Goal: Task Accomplishment & Management: Use online tool/utility

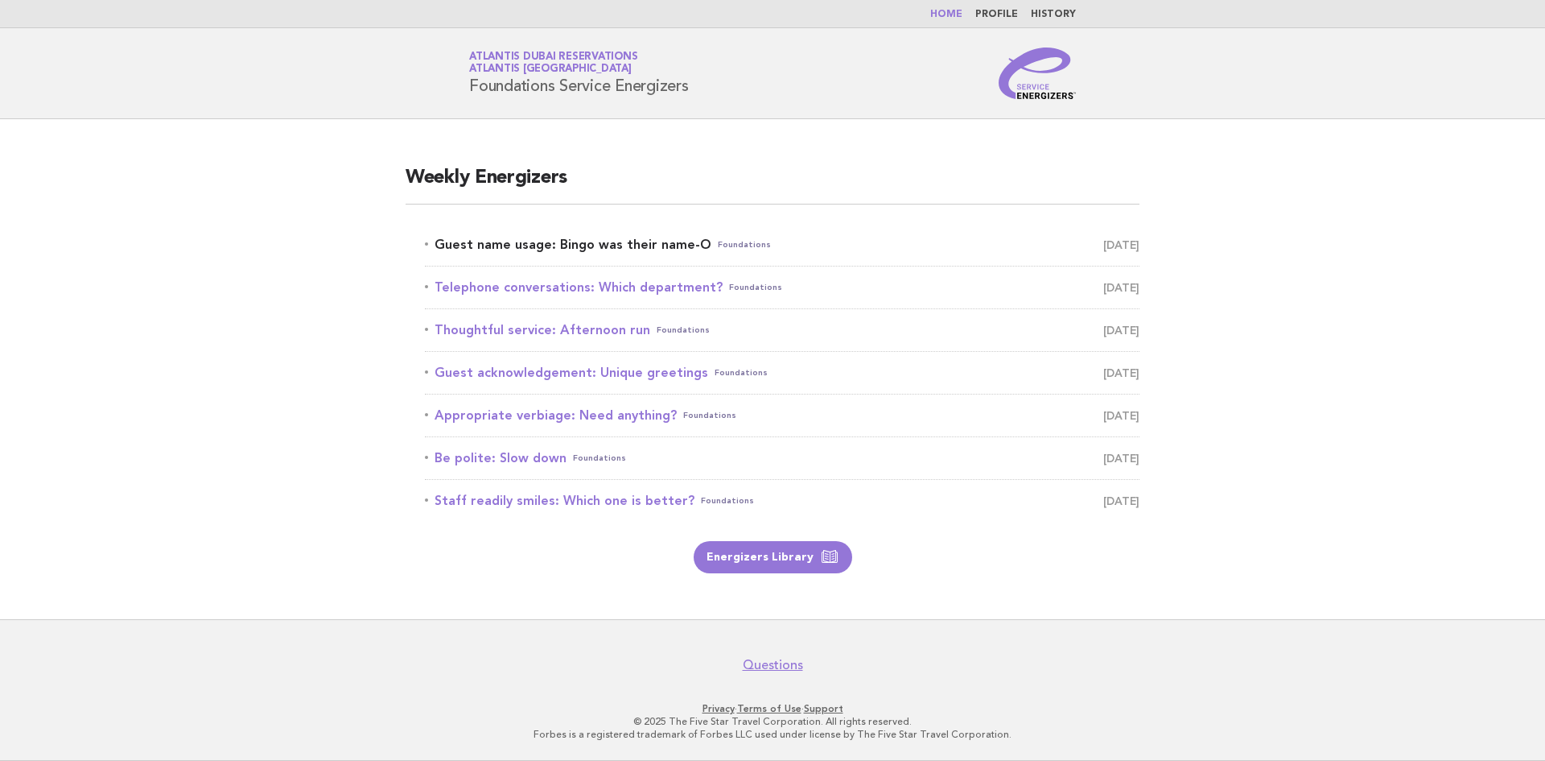
drag, startPoint x: 0, startPoint y: 0, endPoint x: 551, endPoint y: 239, distance: 601.0
click at [551, 239] on link "Guest name usage: Bingo was their name-O Foundations [DATE]" at bounding box center [782, 244] width 715 height 23
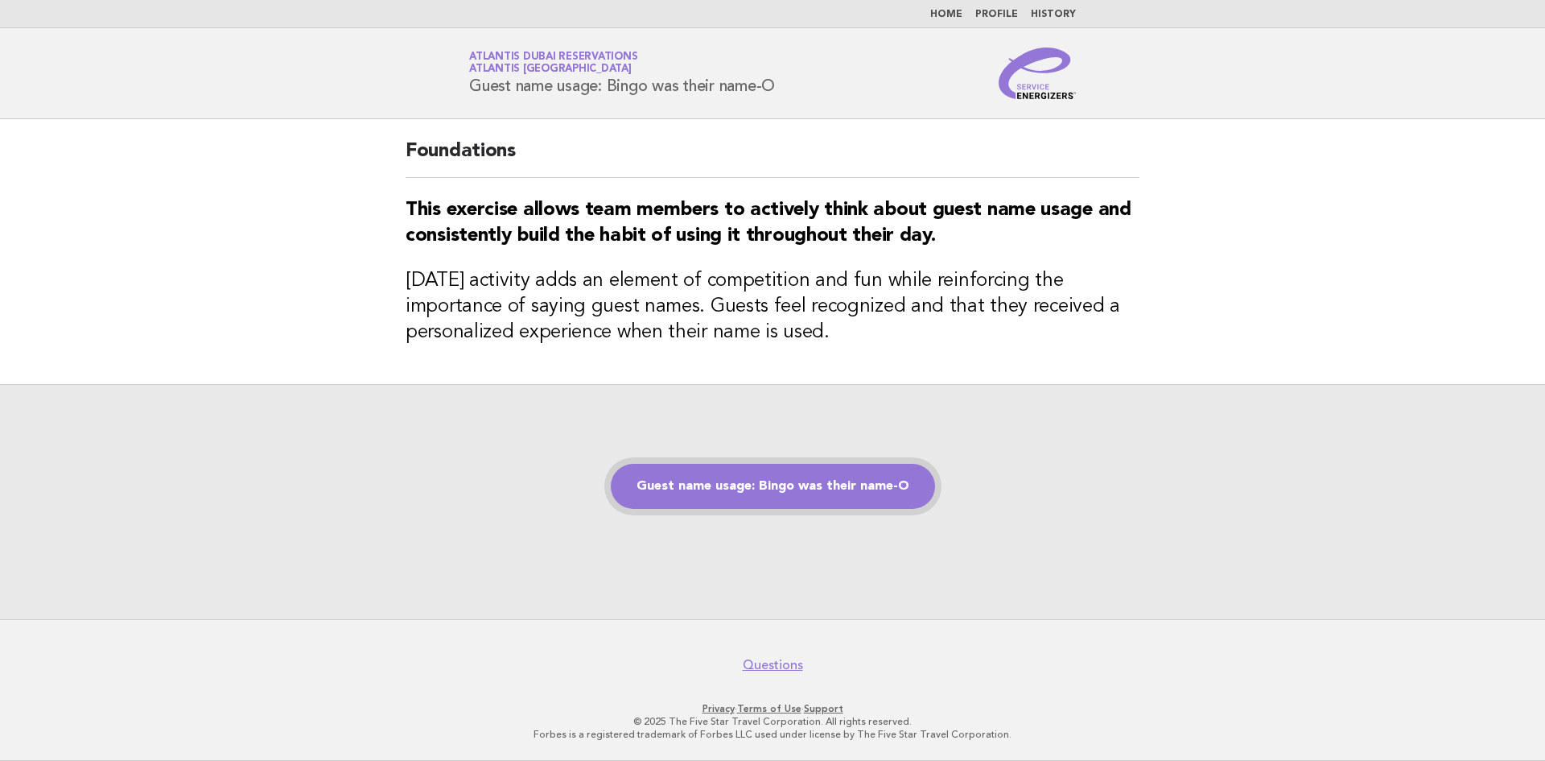
click at [703, 496] on link "Guest name usage: Bingo was their name-O" at bounding box center [773, 486] width 324 height 45
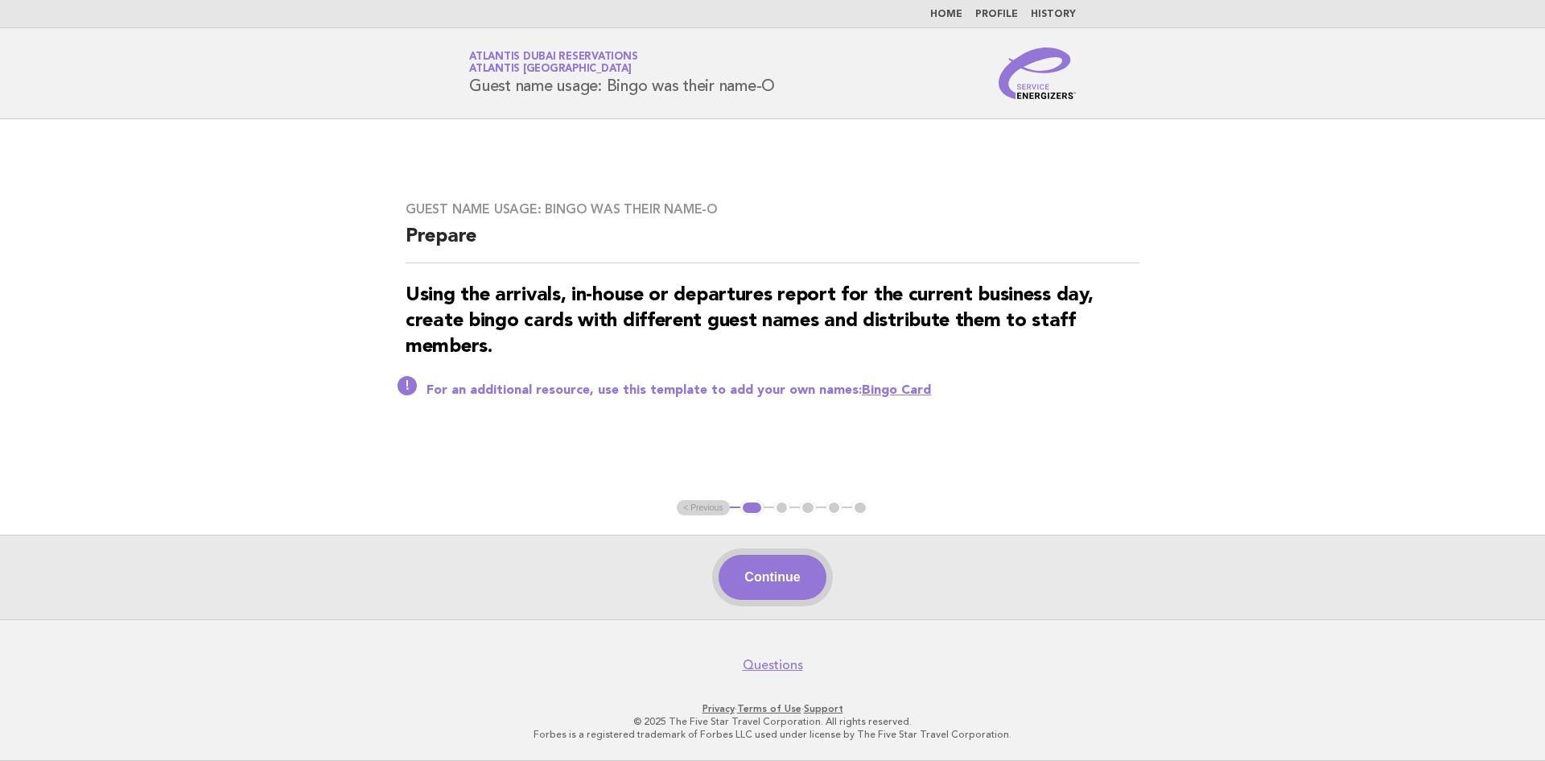
click at [743, 579] on button "Continue" at bounding box center [772, 577] width 107 height 45
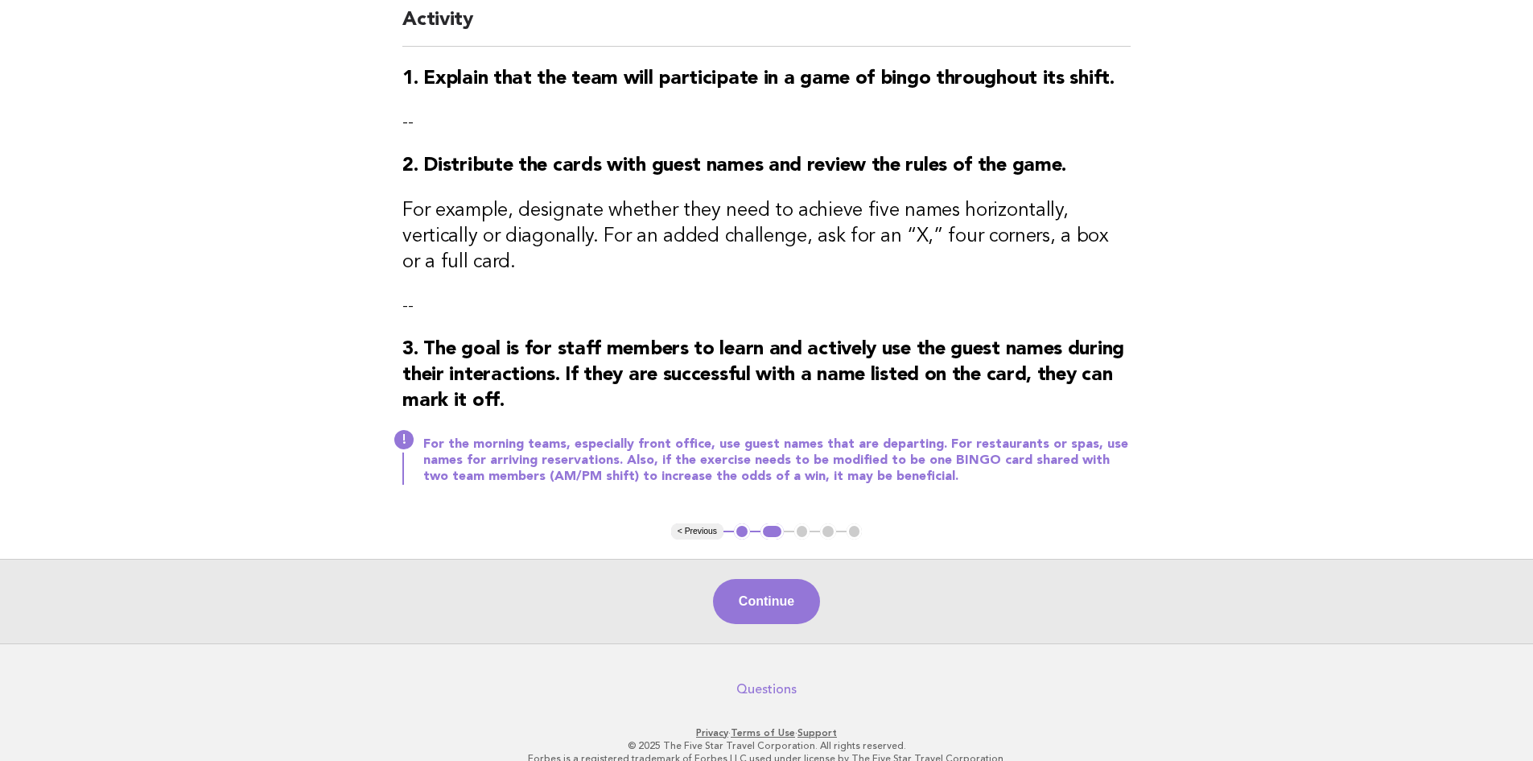
scroll to position [155, 0]
click at [765, 580] on button "Continue" at bounding box center [766, 599] width 107 height 45
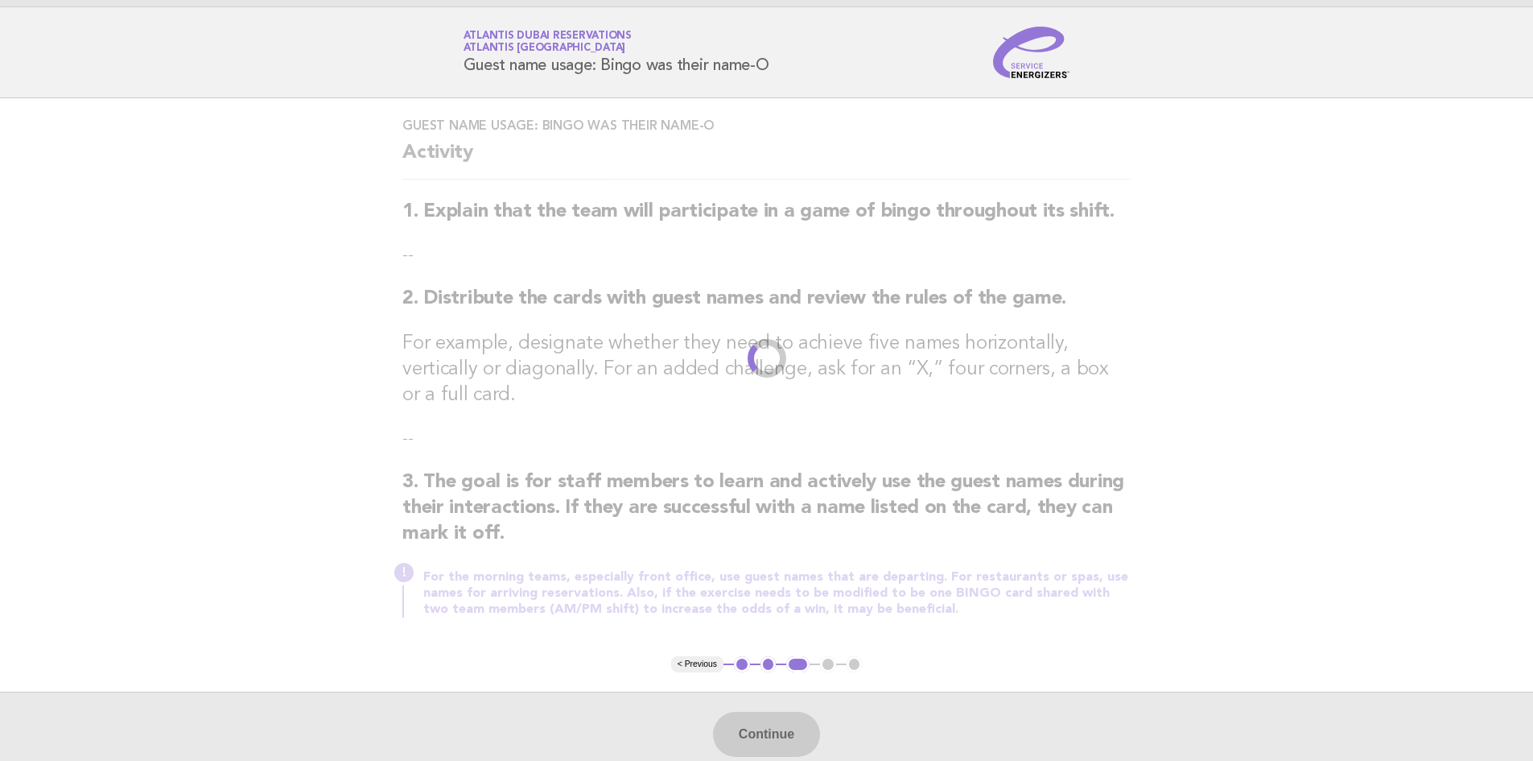
scroll to position [0, 0]
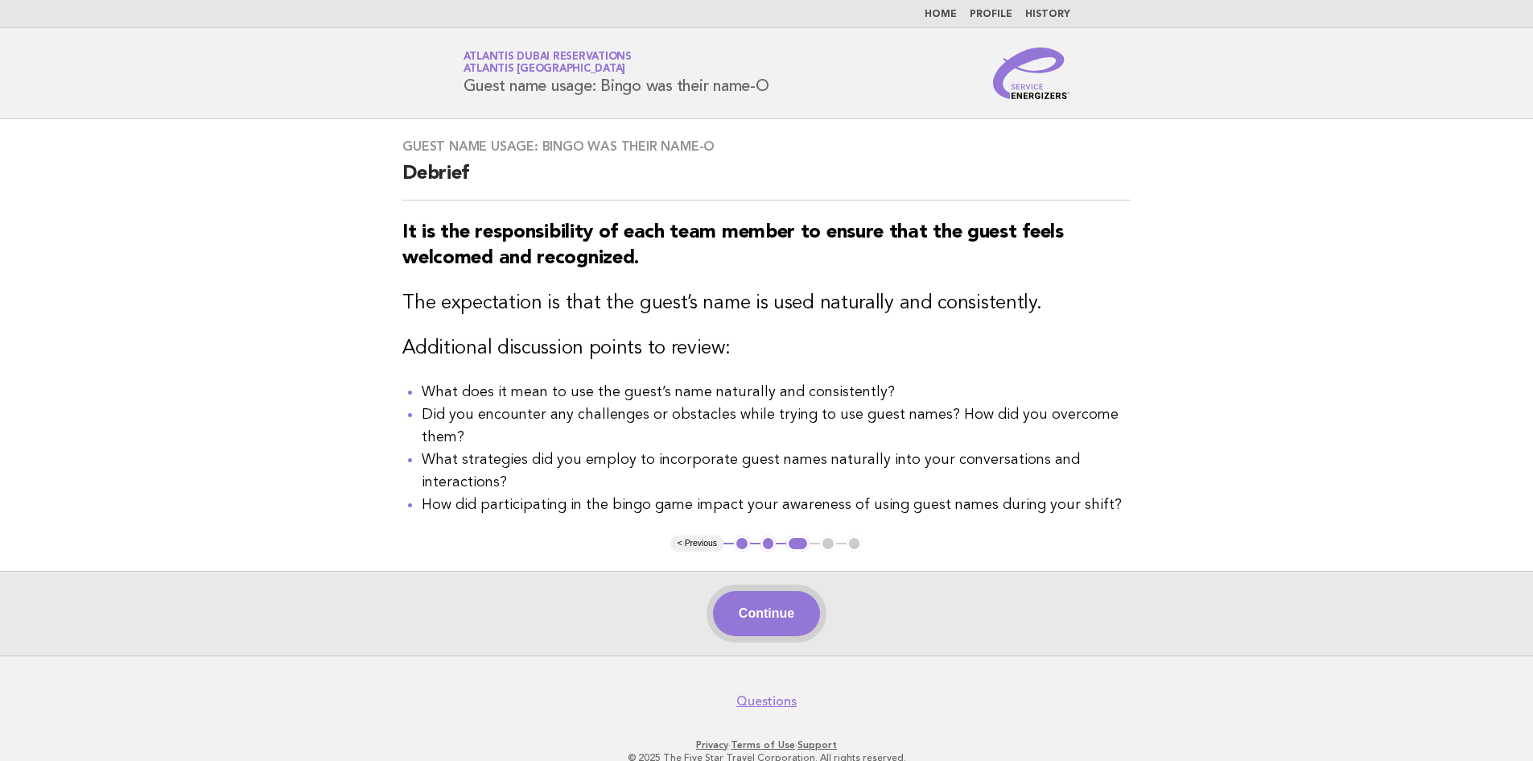
click at [773, 621] on button "Continue" at bounding box center [766, 613] width 107 height 45
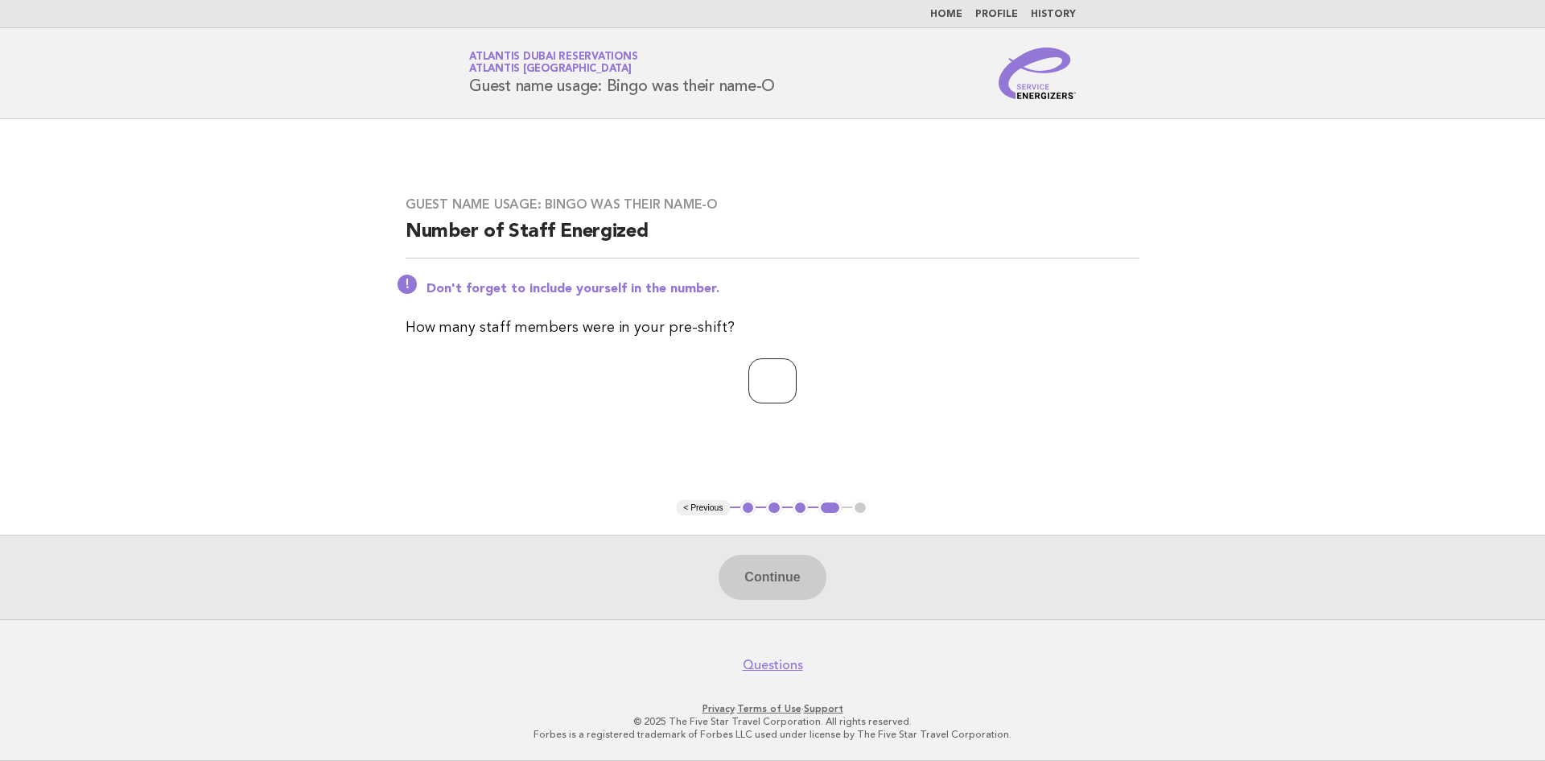
click at [750, 386] on input "number" at bounding box center [773, 380] width 48 height 45
type input "*"
click at [751, 567] on button "Continue" at bounding box center [772, 577] width 107 height 45
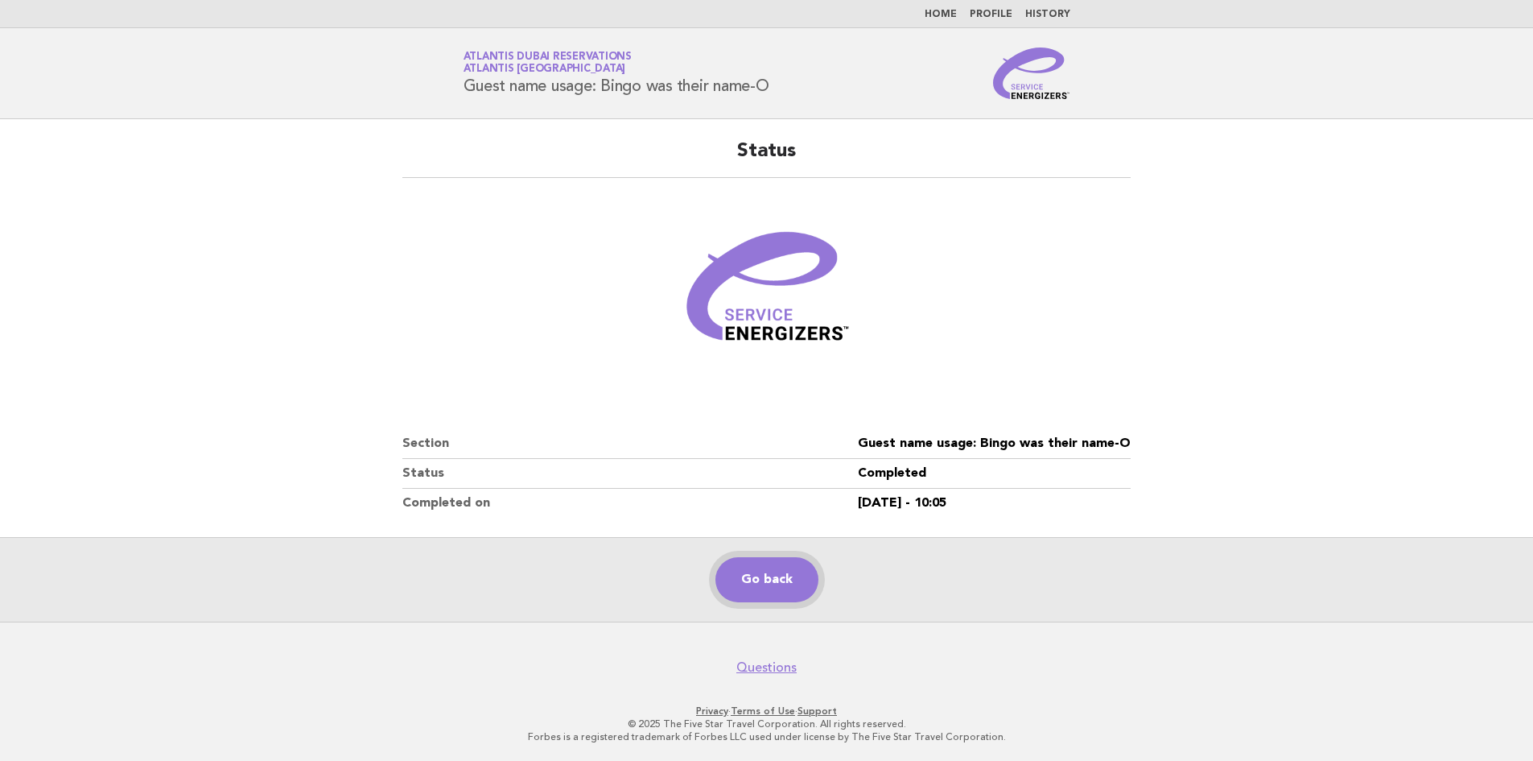
click at [787, 571] on link "Go back" at bounding box center [767, 579] width 103 height 45
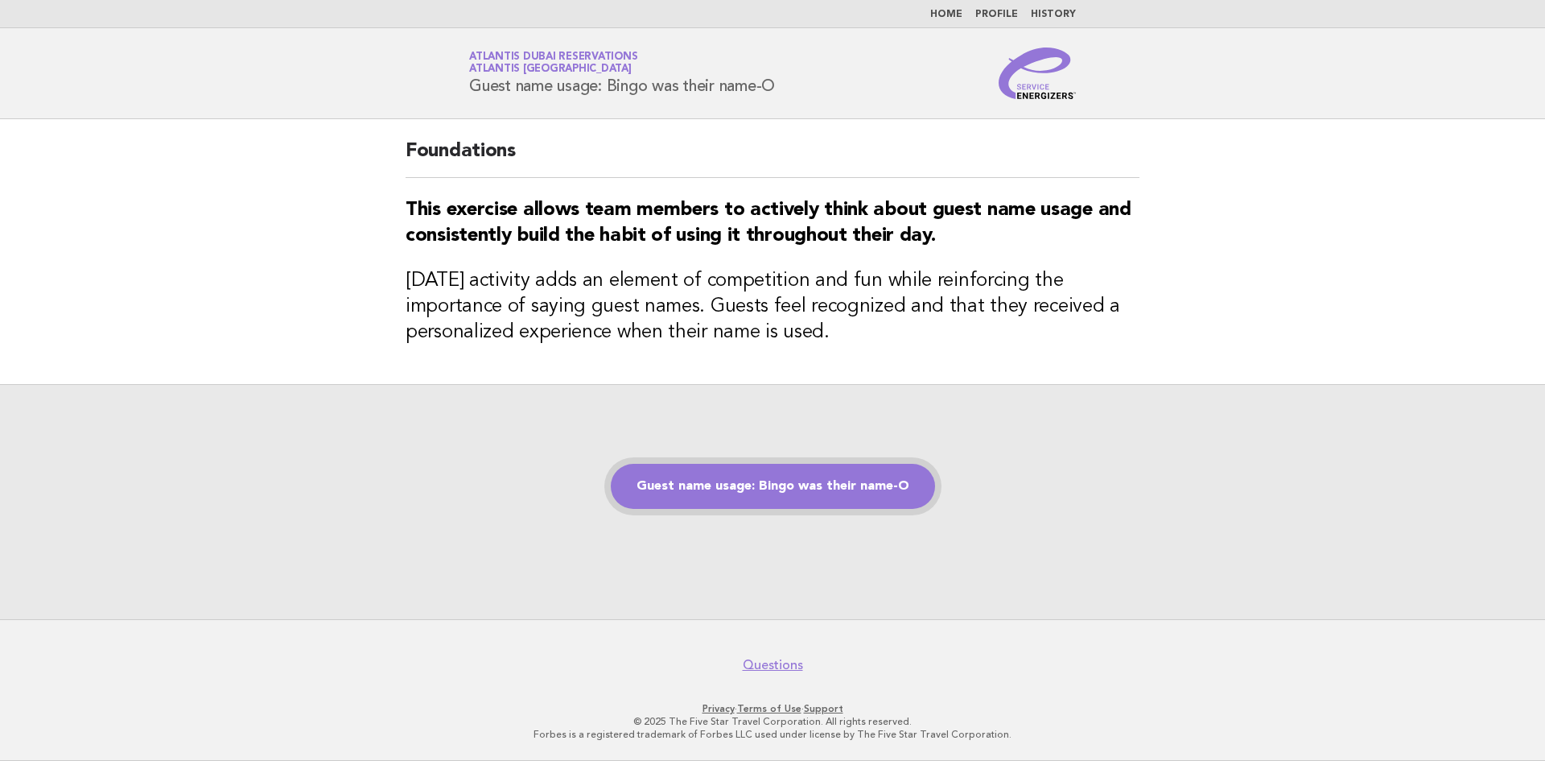
click at [773, 508] on link "Guest name usage: Bingo was their name-O" at bounding box center [773, 486] width 324 height 45
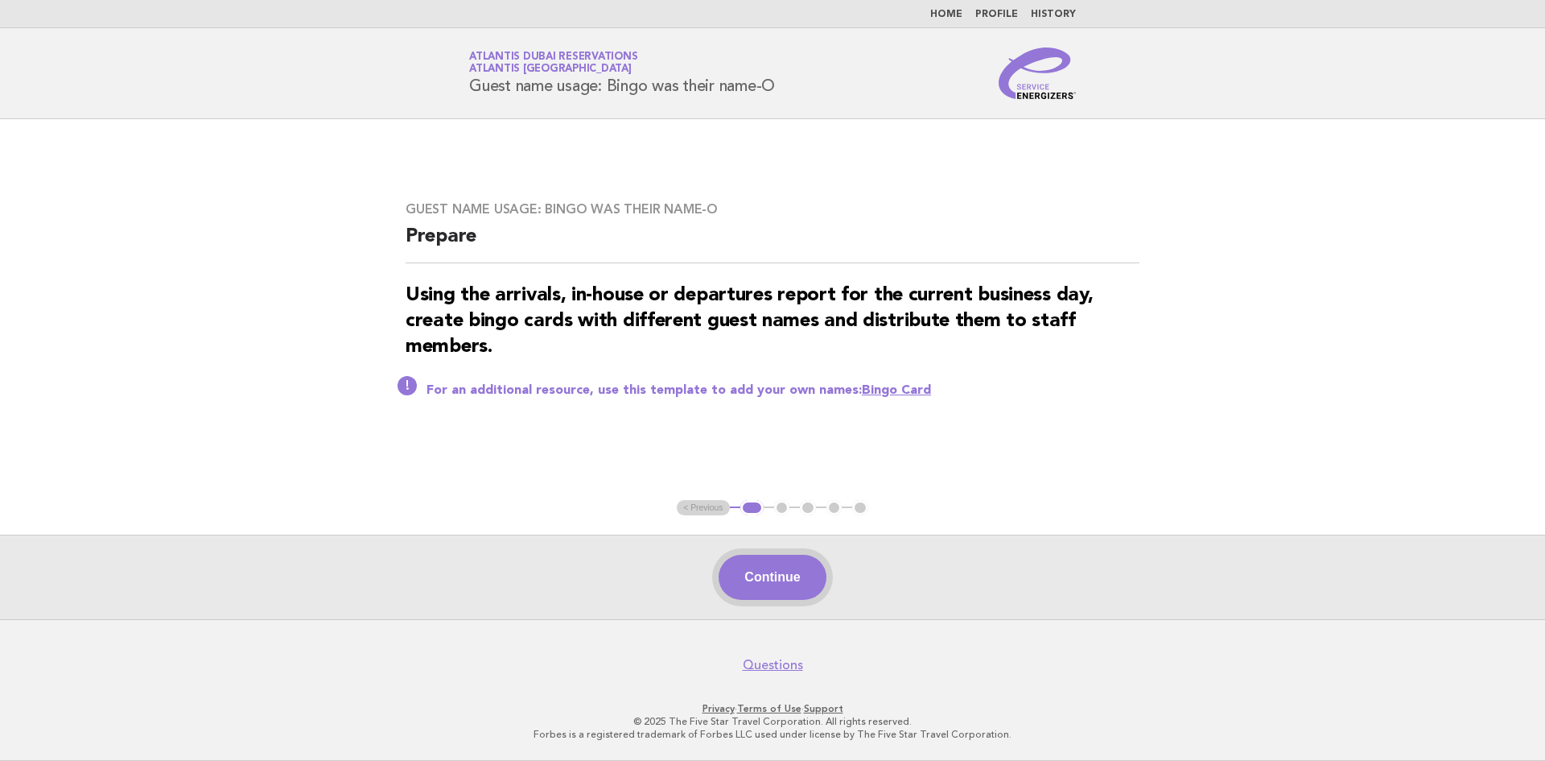
click at [735, 576] on button "Continue" at bounding box center [772, 577] width 107 height 45
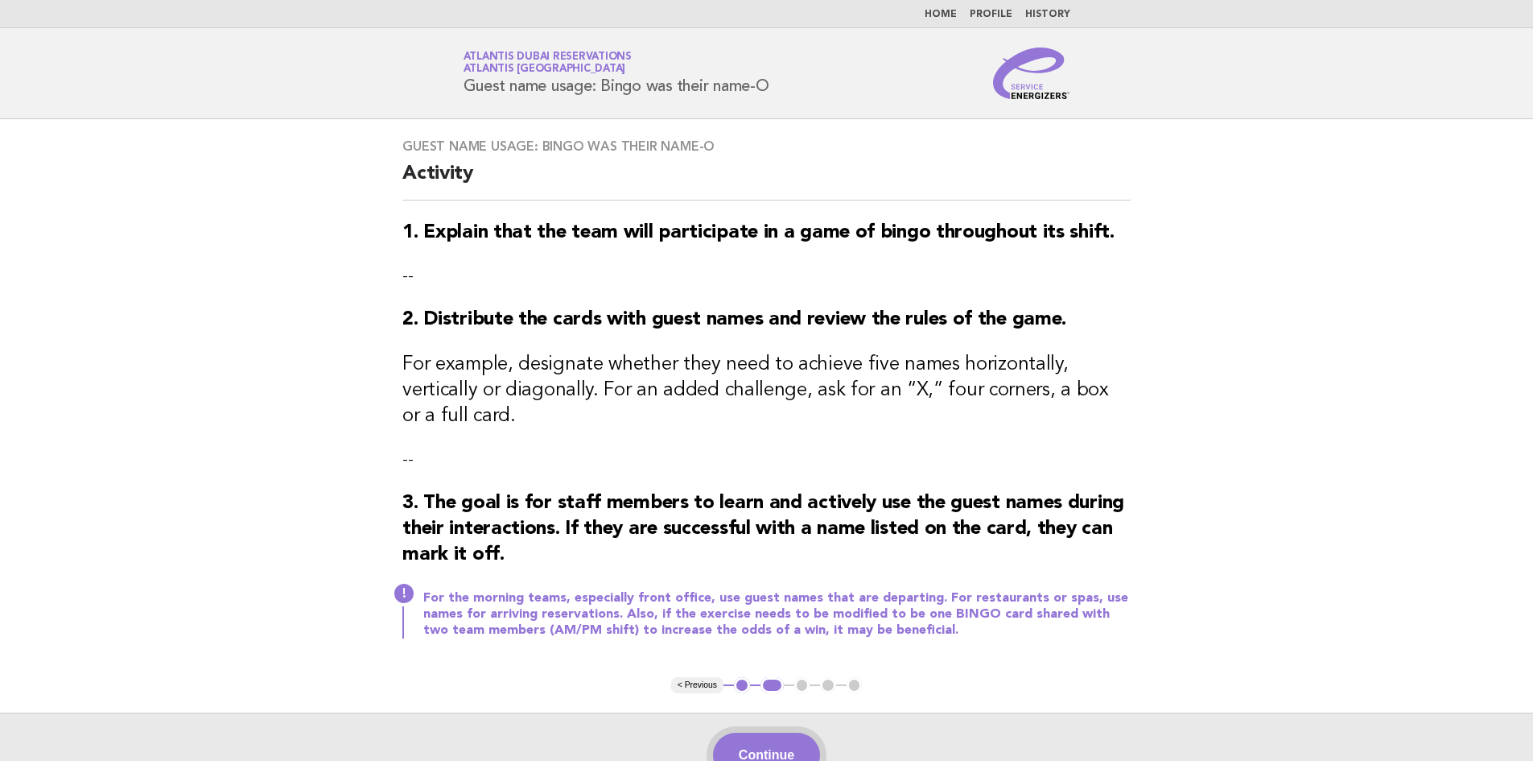
click at [774, 732] on button "Continue" at bounding box center [766, 754] width 107 height 45
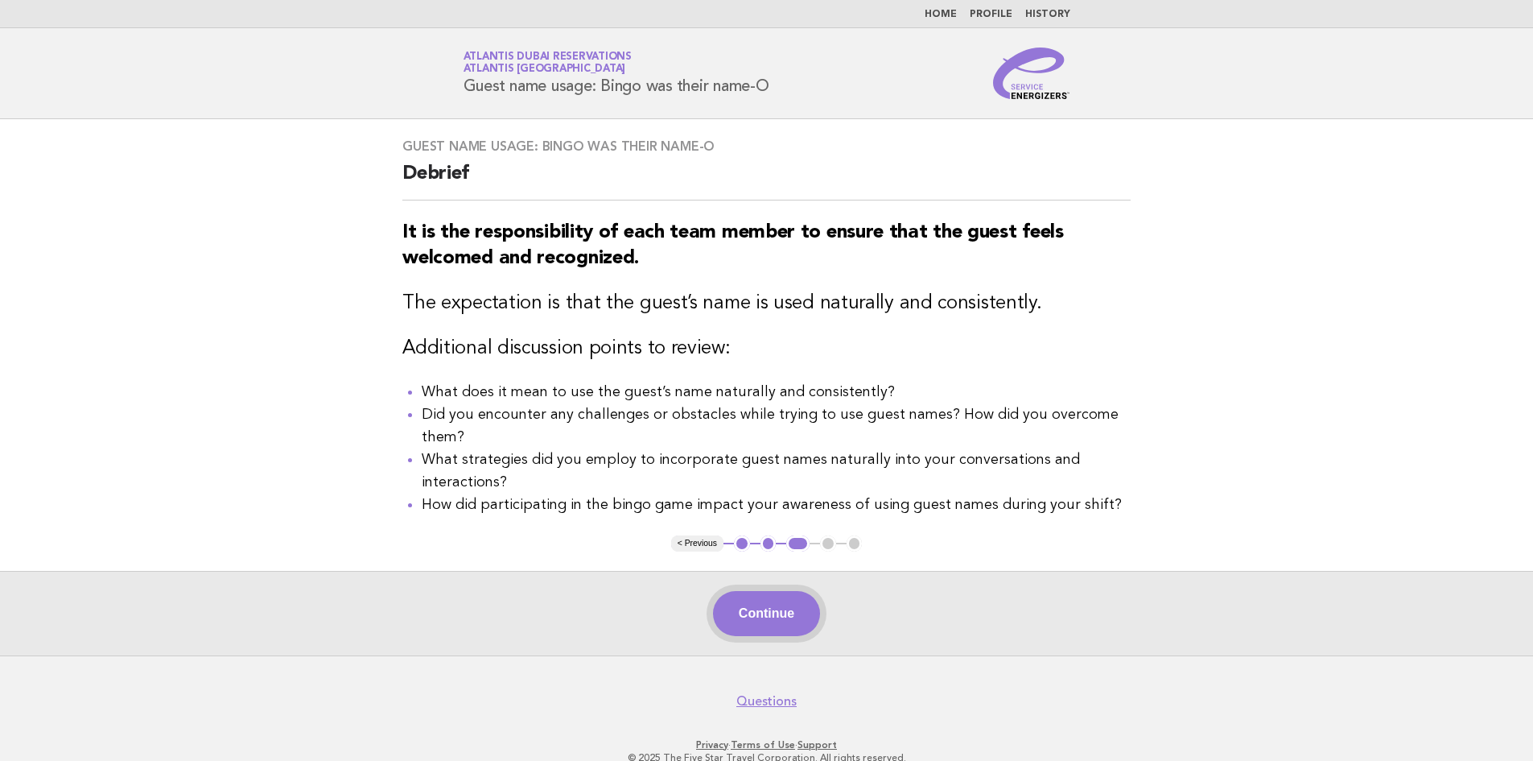
click at [768, 601] on button "Continue" at bounding box center [766, 613] width 107 height 45
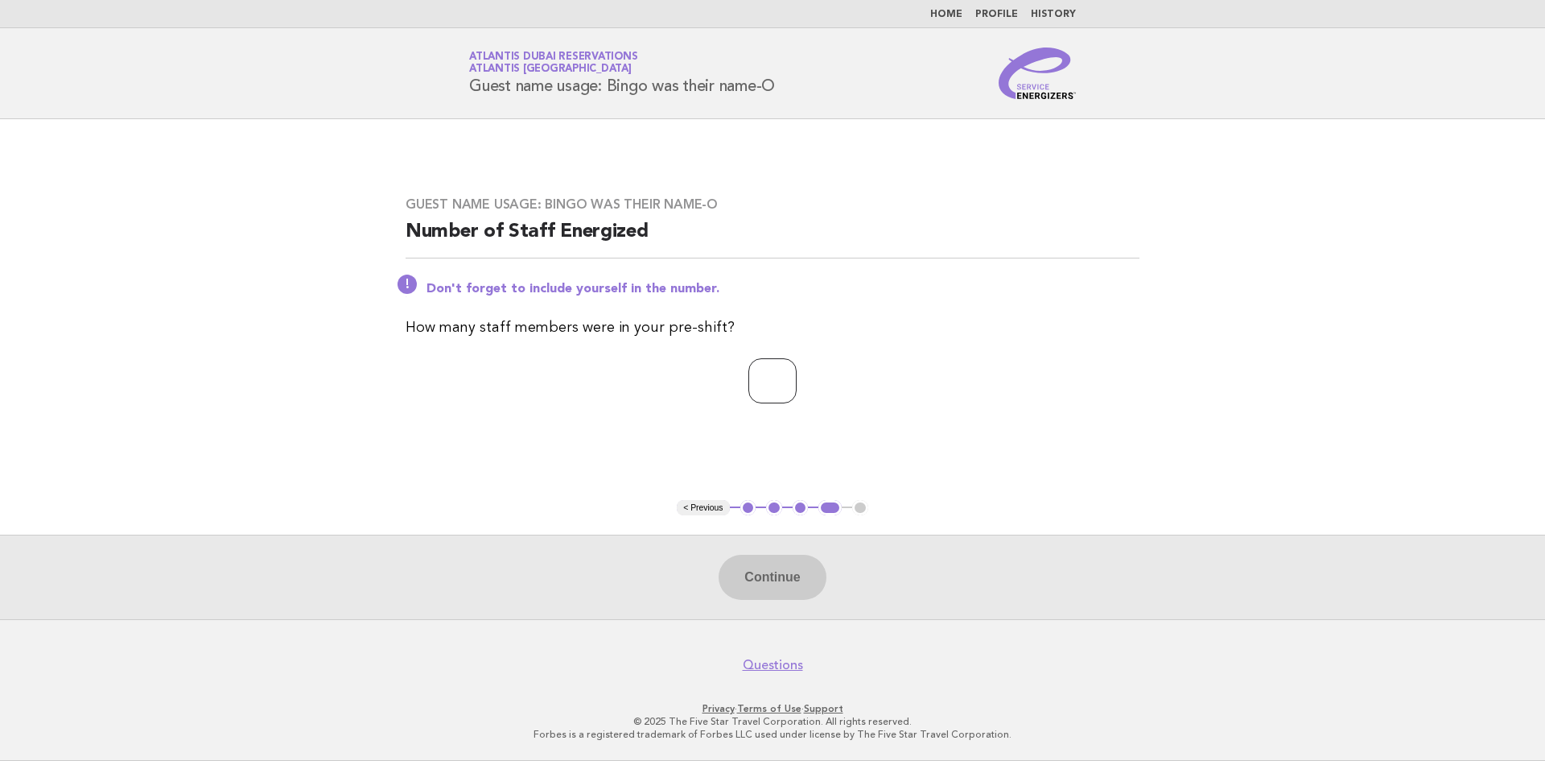
click at [769, 378] on input "number" at bounding box center [773, 380] width 48 height 45
type input "*"
click at [786, 575] on button "Continue" at bounding box center [772, 577] width 107 height 45
